Goal: Find specific page/section: Find specific page/section

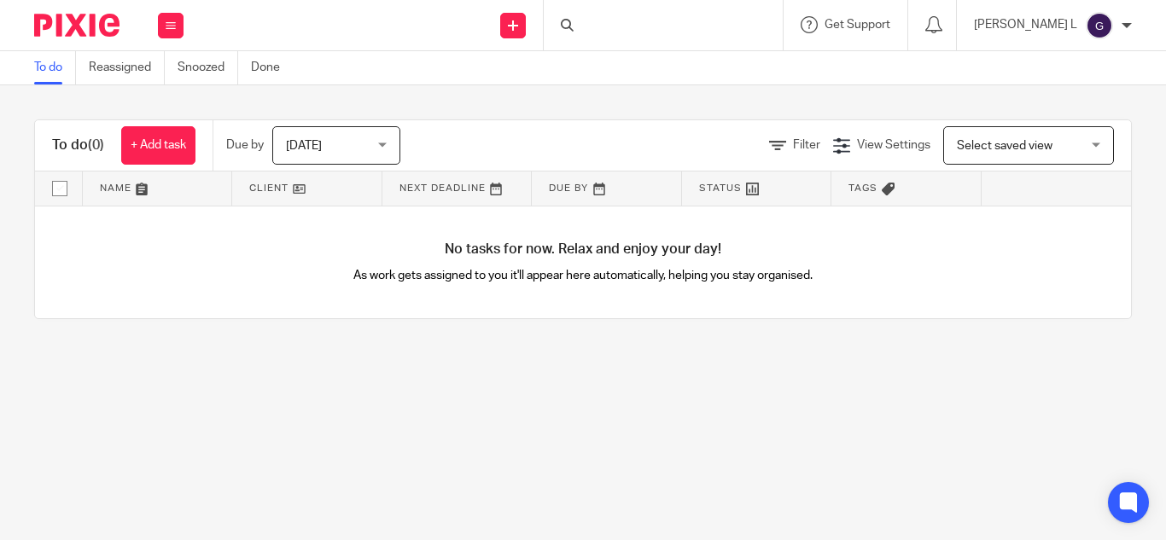
click at [685, 20] on div at bounding box center [663, 25] width 239 height 50
click at [673, 18] on form at bounding box center [669, 25] width 182 height 21
click at [682, 26] on input "Search" at bounding box center [655, 27] width 154 height 15
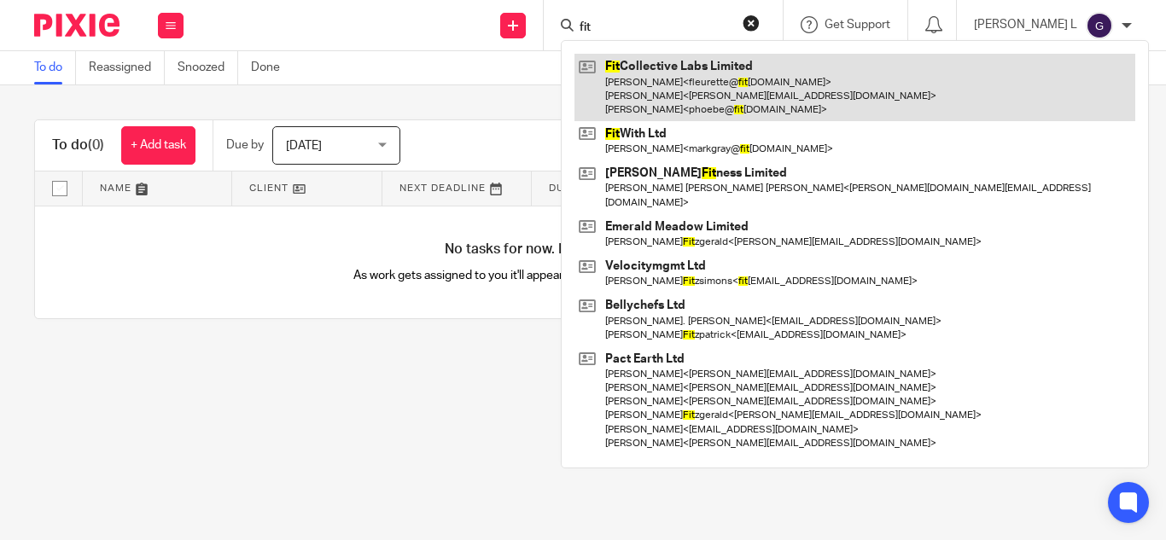
type input "fit"
click at [725, 79] on link at bounding box center [854, 87] width 561 height 67
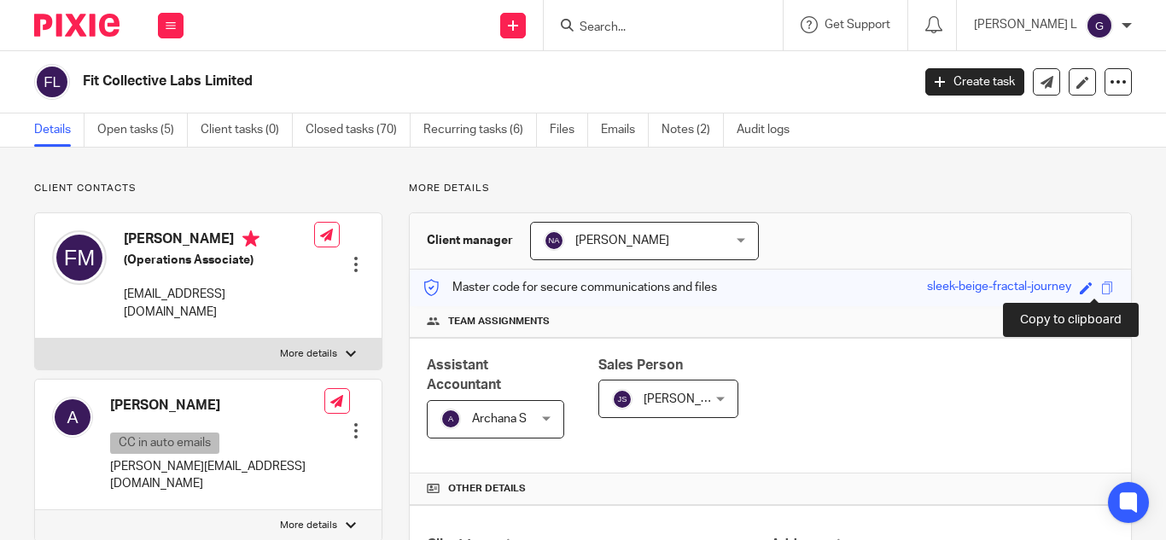
click at [1101, 292] on span at bounding box center [1107, 288] width 13 height 13
